Goal: Find specific page/section: Find specific page/section

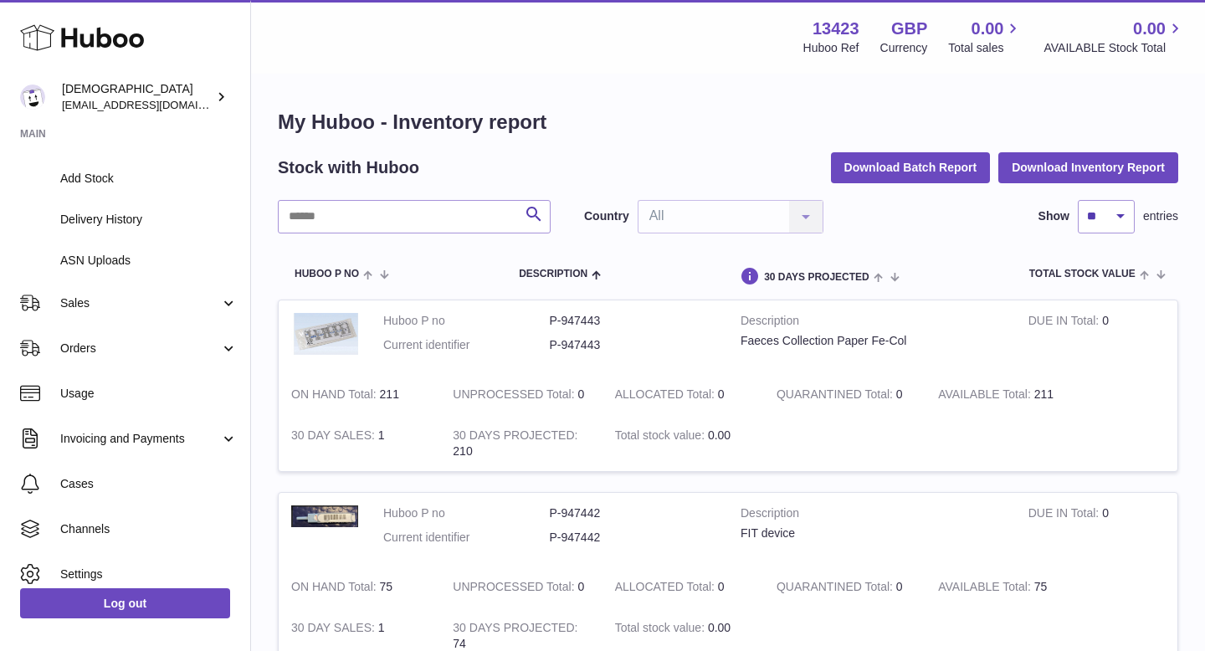
scroll to position [268, 0]
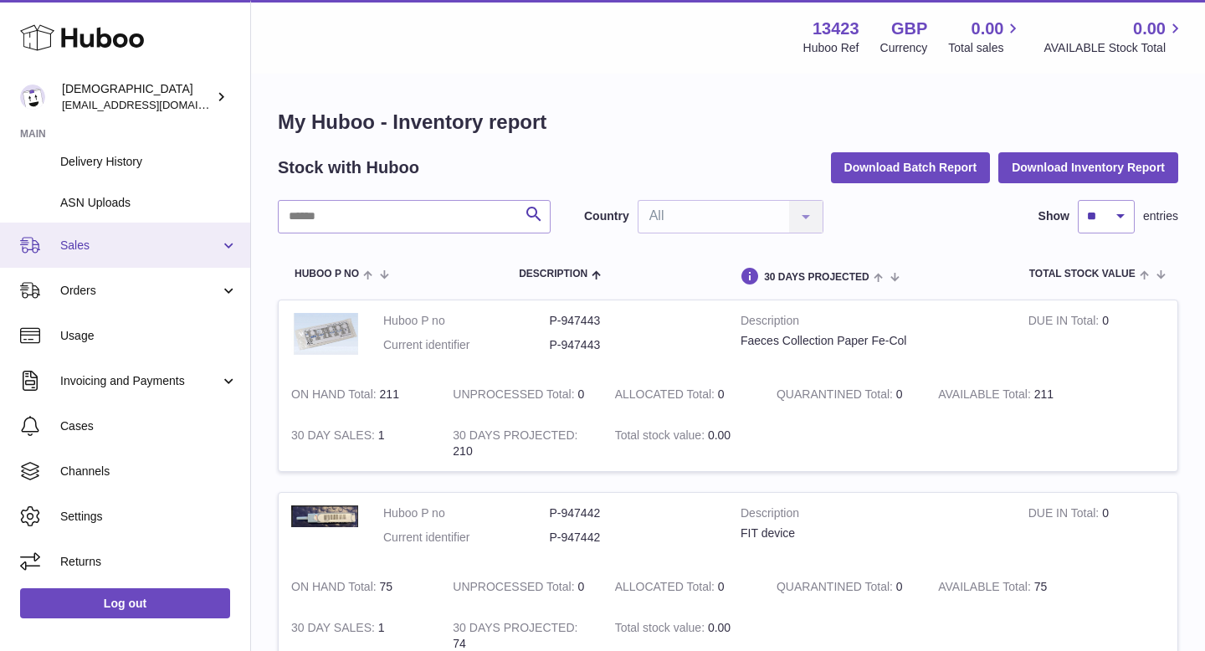
click at [124, 239] on span "Sales" at bounding box center [140, 246] width 160 height 16
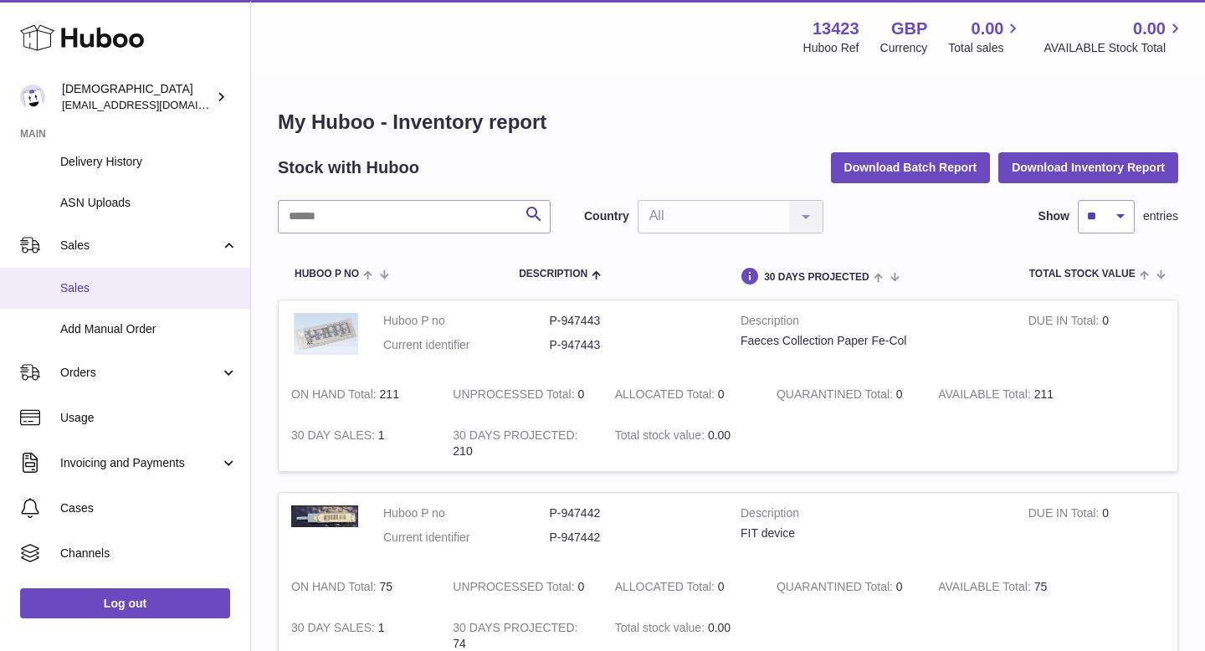
click at [127, 284] on span "Sales" at bounding box center [148, 288] width 177 height 16
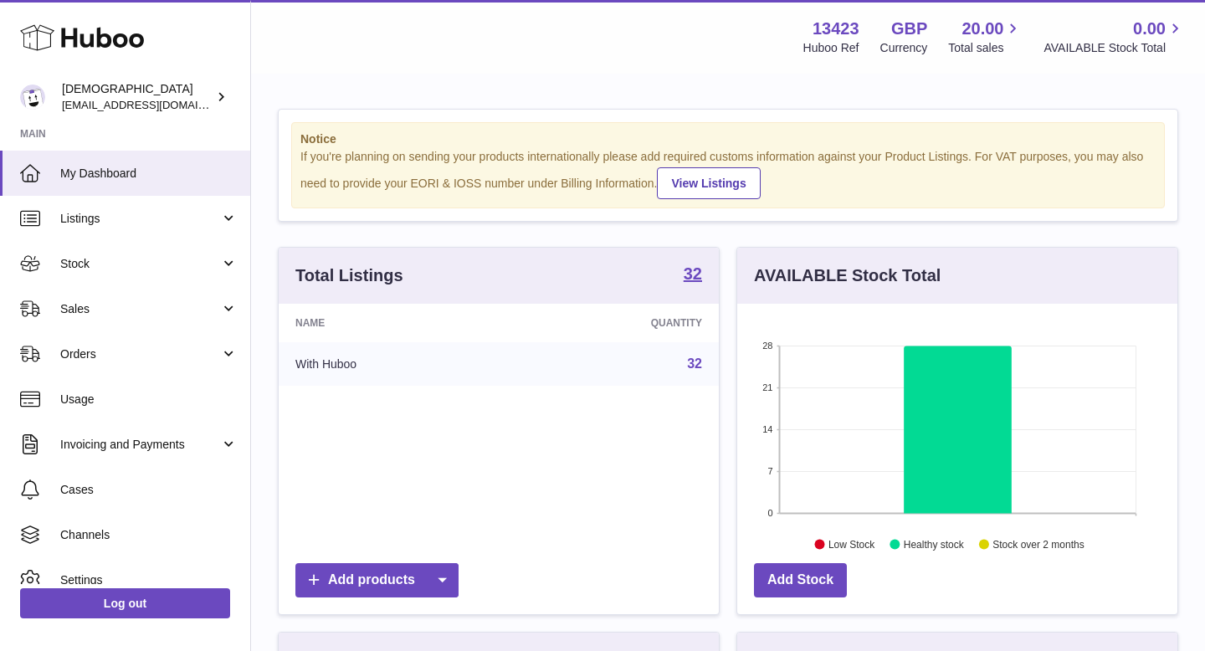
scroll to position [261, 440]
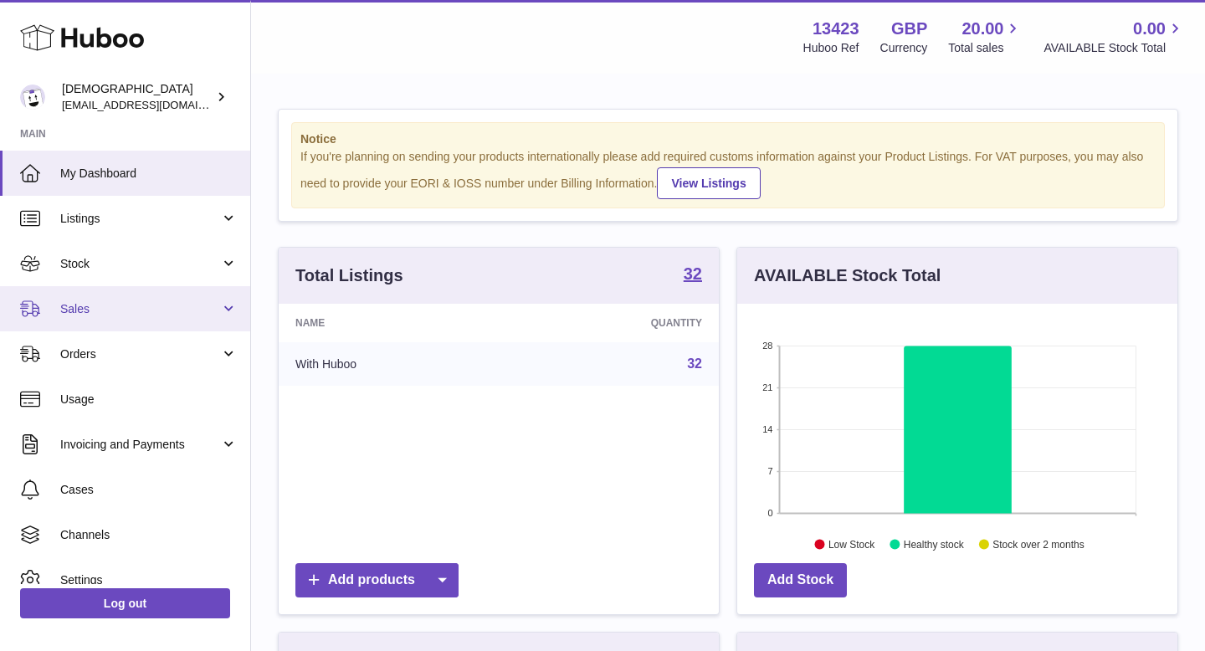
click at [108, 309] on span "Sales" at bounding box center [140, 309] width 160 height 16
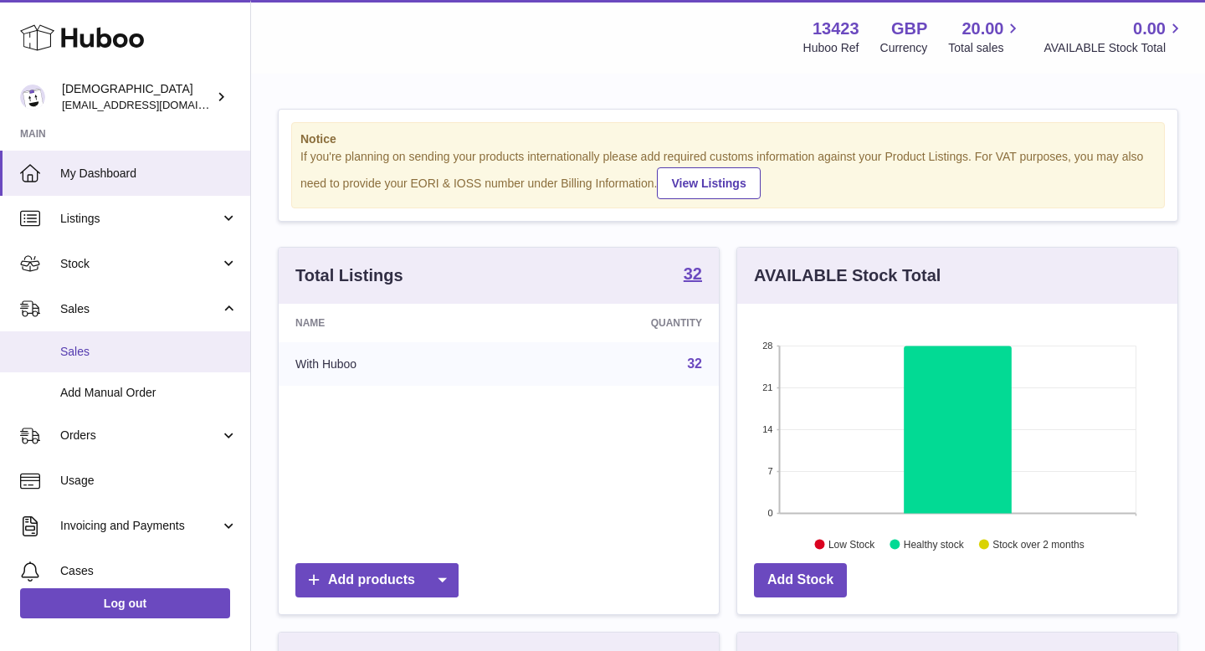
click at [105, 341] on link "Sales" at bounding box center [125, 351] width 250 height 41
